Goal: Task Accomplishment & Management: Manage account settings

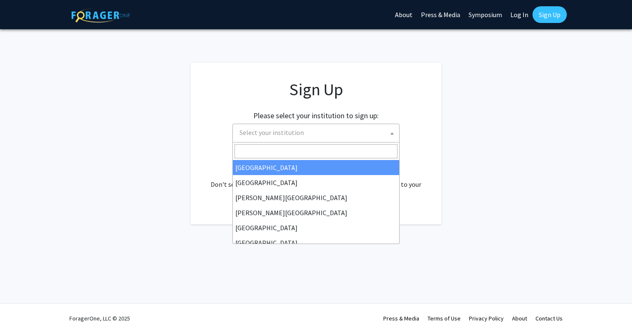
click at [392, 134] on b at bounding box center [391, 133] width 3 height 2
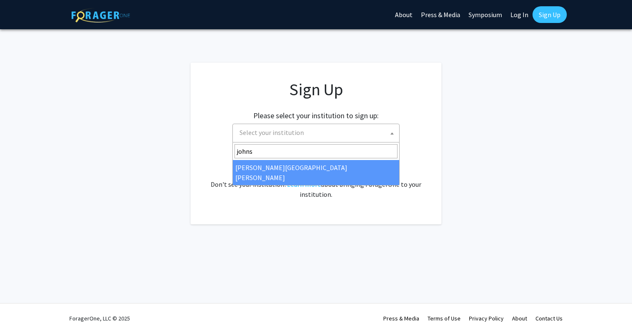
type input "johns"
select select "1"
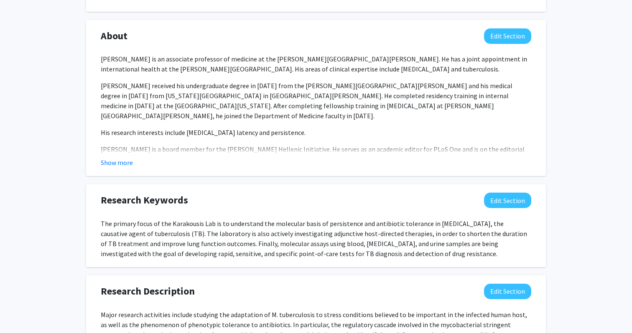
scroll to position [360, 0]
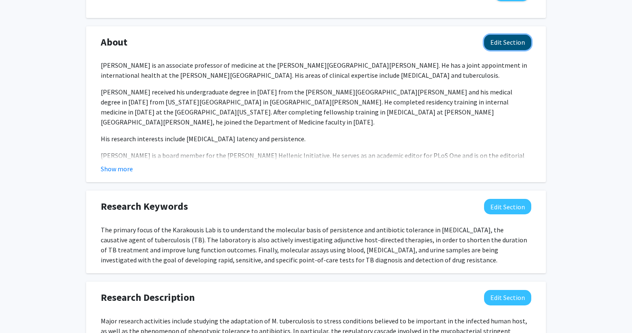
click at [506, 50] on button "Edit Section" at bounding box center [507, 42] width 47 height 15
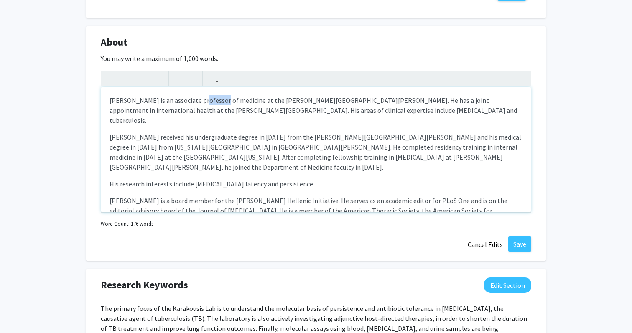
drag, startPoint x: 214, startPoint y: 110, endPoint x: 197, endPoint y: 110, distance: 16.7
click at [197, 110] on p "Dr. Petros Karakousis is an associate professor of medicine at the Johns Hopkin…" at bounding box center [315, 110] width 413 height 30
drag, startPoint x: 209, startPoint y: 111, endPoint x: 182, endPoint y: 111, distance: 26.7
click at [182, 111] on p "Dr. Petros Karakousis is an associate professor of medicine at the Johns Hopkin…" at bounding box center [315, 110] width 413 height 30
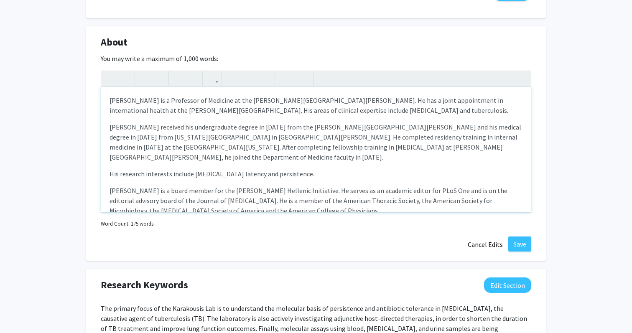
click at [473, 111] on p "Dr. Petros Karakousis is a Professor of Medicine at the Johns Hopkins Universit…" at bounding box center [315, 105] width 413 height 20
click at [112, 115] on p "Dr. Petros Karakousis is a Professor of Medicine at the Johns Hopkins Universit…" at bounding box center [315, 105] width 413 height 20
click at [128, 115] on p "Dr. Petros Karakousis is a Professor of Medicine at the Johns Hopkins Universit…" at bounding box center [315, 105] width 413 height 20
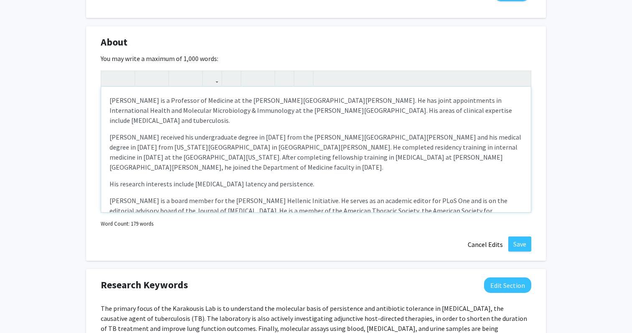
scroll to position [18, 0]
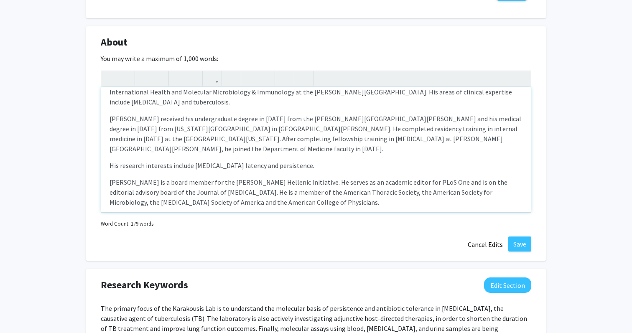
drag, startPoint x: 338, startPoint y: 165, endPoint x: 281, endPoint y: 167, distance: 56.9
click at [281, 167] on p "His research interests include Mycobacterium tuberculosis latency and persisten…" at bounding box center [315, 165] width 413 height 10
click at [270, 167] on p "His research interests include Mycobacterium tuberculosis latency and persisten…" at bounding box center [315, 165] width 413 height 10
drag, startPoint x: 271, startPoint y: 166, endPoint x: 192, endPoint y: 166, distance: 79.0
click at [192, 166] on p "His research interests include Mycobacterium tuberculosis latency and persisten…" at bounding box center [315, 165] width 413 height 10
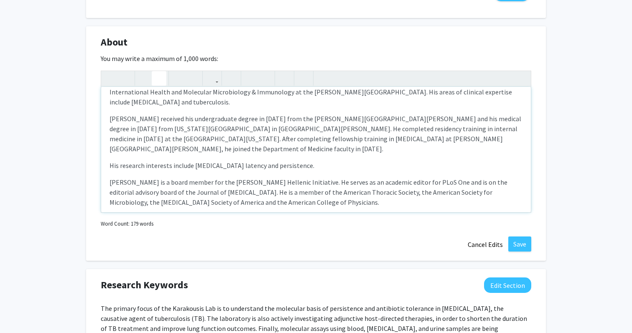
click at [156, 85] on icon "button" at bounding box center [158, 78] width 7 height 14
drag, startPoint x: 336, startPoint y: 166, endPoint x: 271, endPoint y: 167, distance: 65.2
click at [271, 167] on p "His research interests include Mycobacterium tuberculosis latency and persisten…" at bounding box center [315, 165] width 413 height 10
click at [194, 168] on em "Mycobacterium tuberculosis" at bounding box center [216, 165] width 44 height 8
drag, startPoint x: 392, startPoint y: 166, endPoint x: 327, endPoint y: 169, distance: 65.3
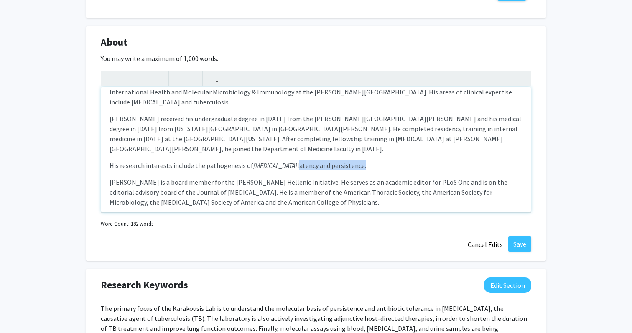
click at [327, 169] on p "His research interests include the pathogenesis of Mycobacterium tuberculosis l…" at bounding box center [315, 165] width 413 height 10
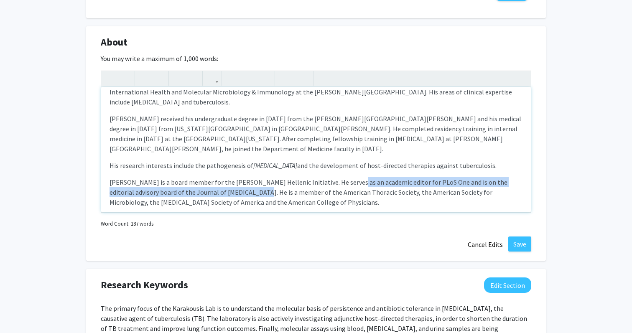
drag, startPoint x: 337, startPoint y: 183, endPoint x: 226, endPoint y: 194, distance: 111.3
click at [226, 194] on p "Dr. Karakousis is a board member for the Hopkins Hellenic Initiative. He serves…" at bounding box center [315, 192] width 413 height 30
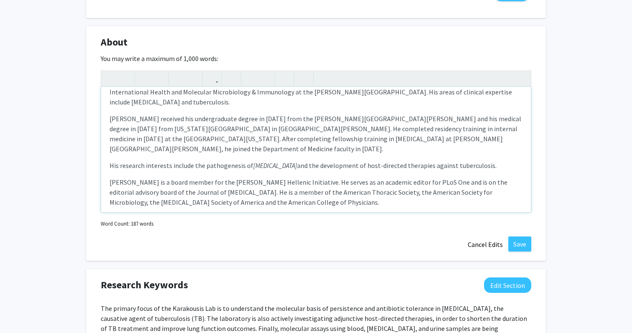
scroll to position [8, 0]
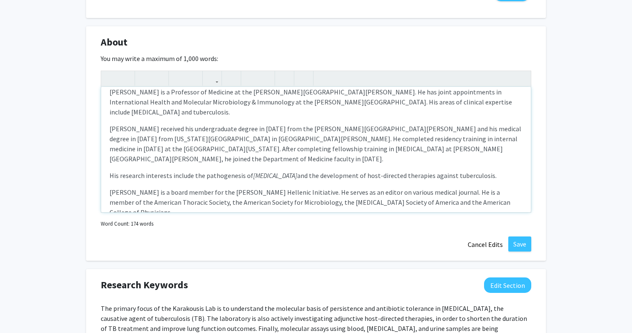
type textarea "<p>Dr. Petros Karakousis is a Professor of Medicine at the Johns Hopkins Univer…"
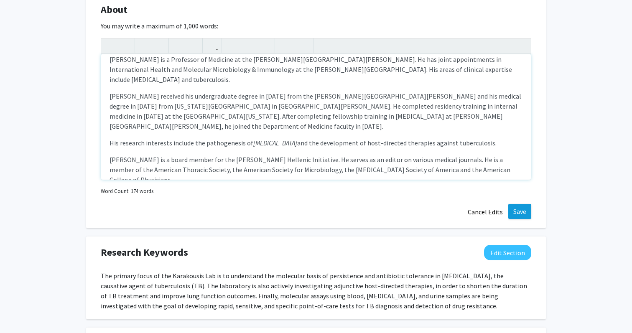
scroll to position [394, 0]
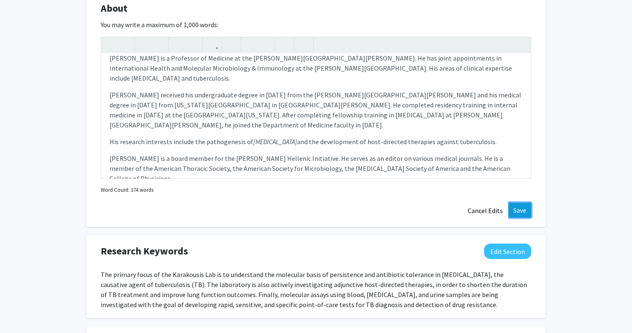
click at [521, 218] on button "Save" at bounding box center [519, 210] width 23 height 15
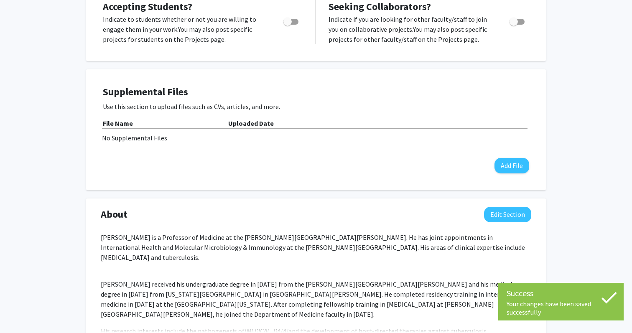
scroll to position [0, 0]
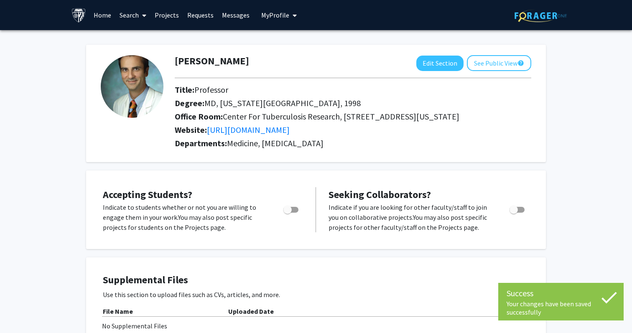
click at [145, 16] on icon at bounding box center [144, 15] width 4 height 7
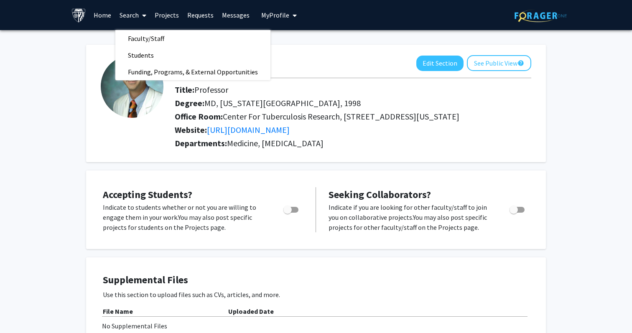
click at [168, 13] on link "Projects" at bounding box center [166, 14] width 33 height 29
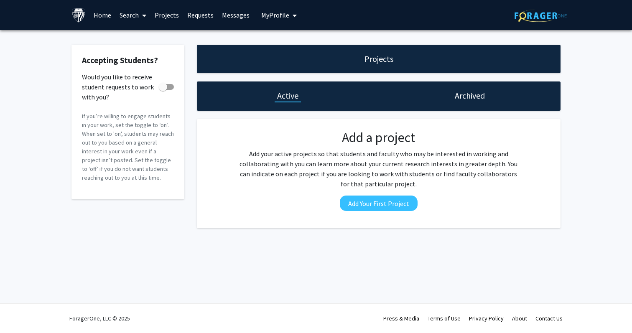
click at [190, 12] on link "Requests" at bounding box center [200, 14] width 35 height 29
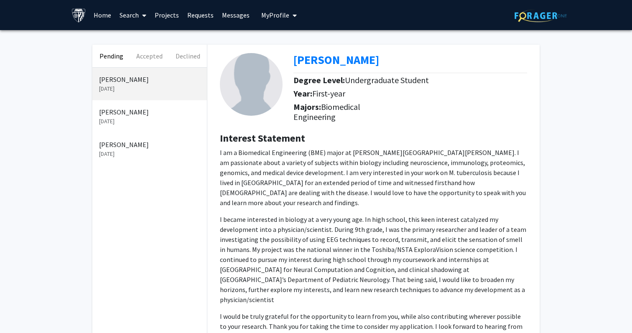
click at [234, 15] on link "Messages" at bounding box center [236, 14] width 36 height 29
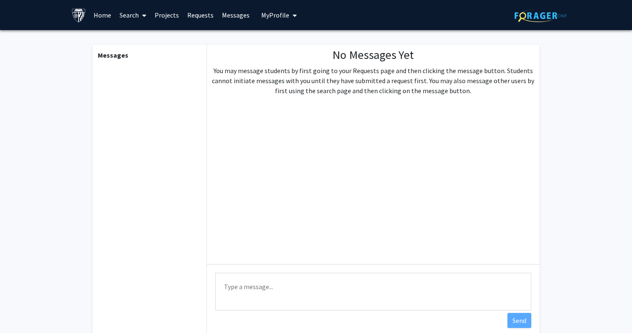
click at [270, 14] on span "My Profile" at bounding box center [275, 15] width 28 height 8
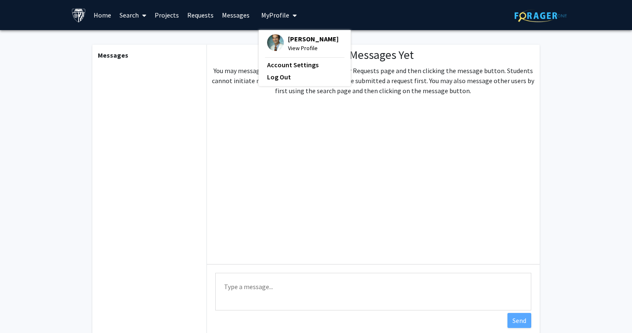
click at [292, 47] on span "View Profile" at bounding box center [313, 47] width 51 height 9
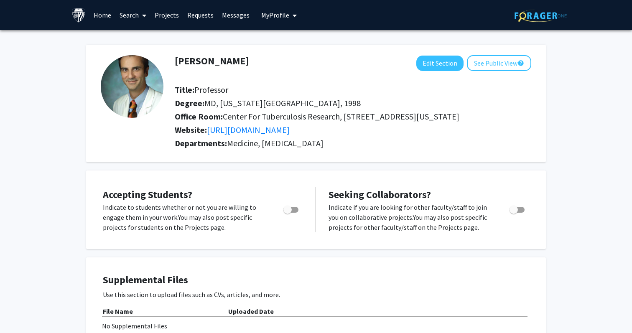
click at [130, 18] on link "Search" at bounding box center [132, 14] width 35 height 29
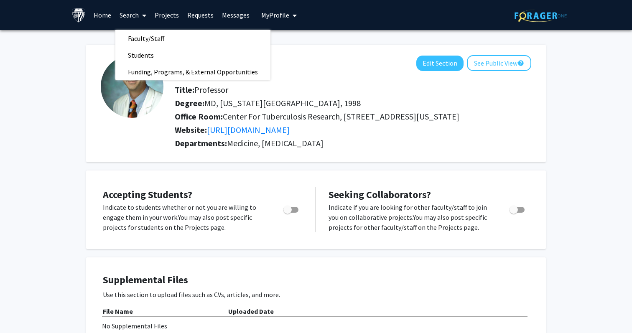
click at [108, 11] on link "Home" at bounding box center [102, 14] width 26 height 29
